Goal: Download file/media

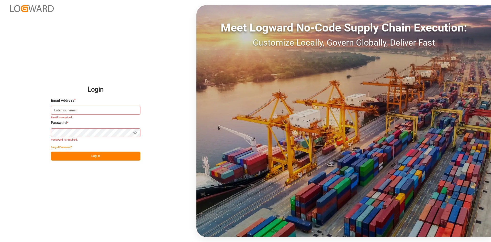
click at [87, 112] on input at bounding box center [95, 110] width 89 height 9
type input "[PERSON_NAME][EMAIL_ADDRESS][PERSON_NAME][DOMAIN_NAME]"
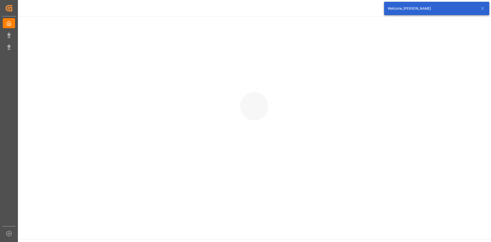
click at [130, 144] on div at bounding box center [253, 100] width 473 height 169
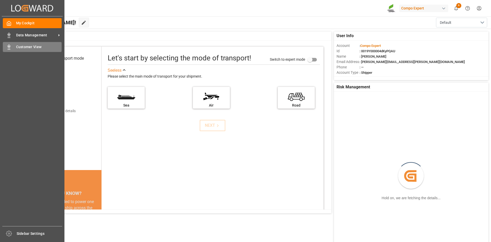
click at [4, 51] on div "Customer View Customer View" at bounding box center [32, 47] width 59 height 10
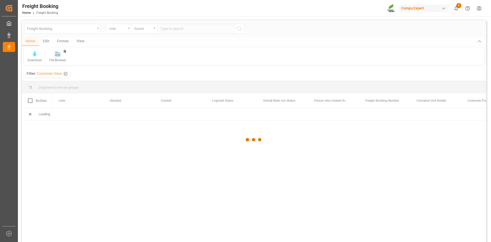
click at [32, 58] on div at bounding box center [254, 139] width 464 height 239
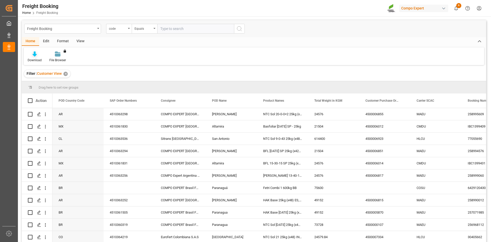
click at [36, 56] on icon at bounding box center [34, 53] width 4 height 5
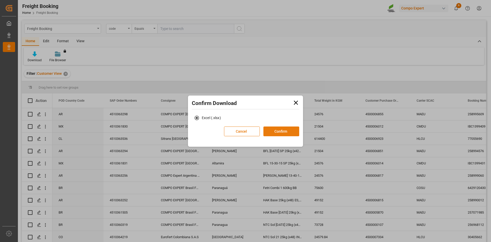
click at [284, 130] on button "Confirm" at bounding box center [281, 131] width 36 height 10
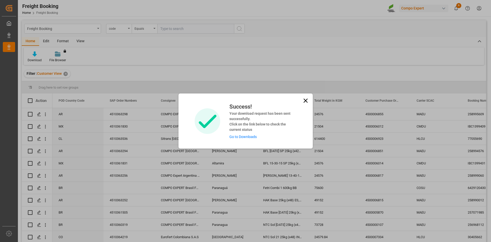
drag, startPoint x: 284, startPoint y: 130, endPoint x: 255, endPoint y: 134, distance: 28.9
click at [255, 134] on div "Success! Your download request has been sent successfully. Click on the link be…" at bounding box center [260, 120] width 71 height 37
click at [253, 137] on link "Go to Downloads" at bounding box center [242, 136] width 27 height 4
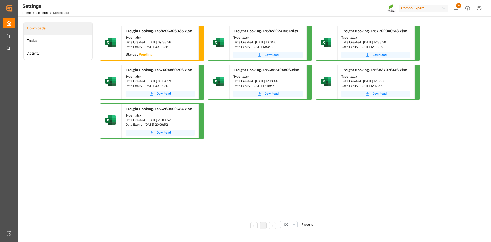
click at [270, 57] on button "Download" at bounding box center [267, 55] width 69 height 6
